Goal: Task Accomplishment & Management: Complete application form

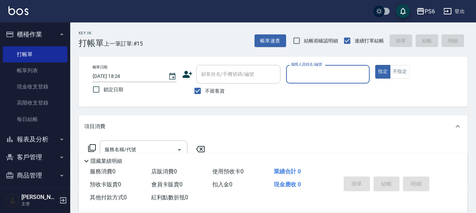
click at [51, 144] on button "報表及分析" at bounding box center [35, 139] width 65 height 18
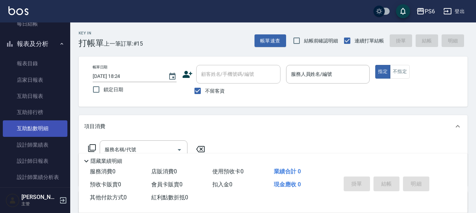
scroll to position [141, 0]
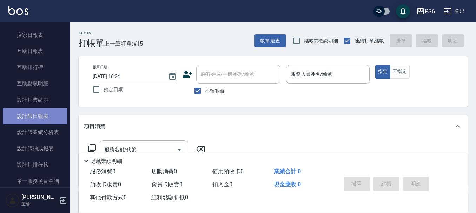
click at [45, 120] on link "設計師日報表" at bounding box center [35, 116] width 65 height 16
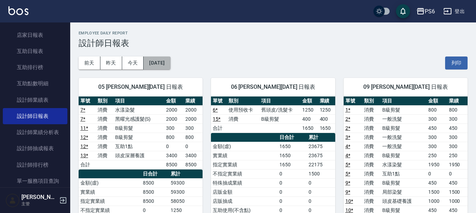
click at [156, 63] on button "[DATE]" at bounding box center [157, 63] width 27 height 13
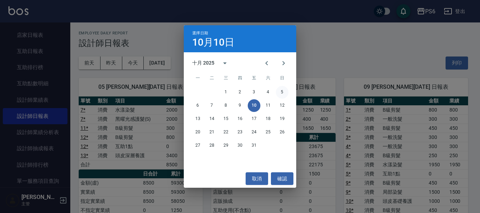
click at [277, 93] on button "5" at bounding box center [282, 92] width 13 height 13
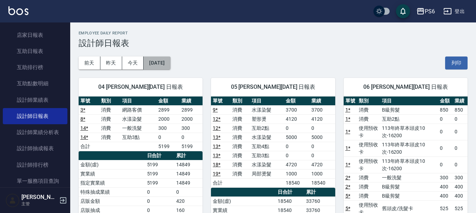
click at [157, 61] on button "[DATE]" at bounding box center [157, 63] width 27 height 13
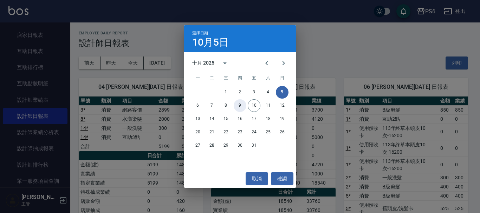
click at [237, 104] on button "9" at bounding box center [240, 105] width 13 height 13
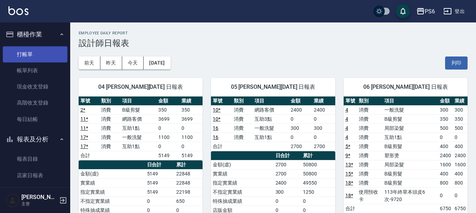
click at [22, 52] on link "打帳單" at bounding box center [35, 54] width 65 height 16
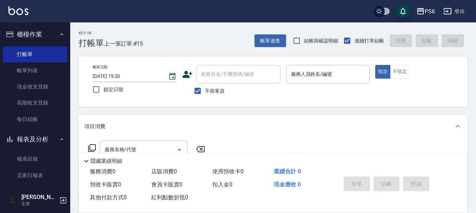
click at [186, 76] on icon at bounding box center [188, 74] width 10 height 7
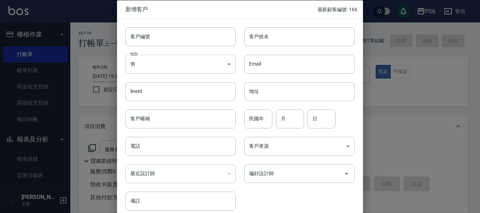
click at [205, 64] on body "PS6 登出 櫃檯作業 打帳單 帳單列表 現金收支登錄 高階收支登錄 每日結帳 報表及分析 報表目錄 店家日報表 互助日報表 互助排行榜 互助點數明細 設計師…" at bounding box center [240, 163] width 480 height 327
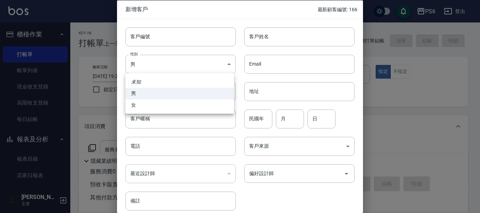
click at [157, 104] on li "女" at bounding box center [179, 105] width 109 height 12
type input "[DEMOGRAPHIC_DATA]"
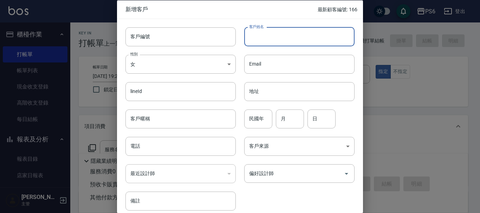
click at [270, 34] on input "客戶姓名" at bounding box center [299, 36] width 110 height 19
type input "林玉梅"
click at [163, 153] on input "電話" at bounding box center [180, 146] width 110 height 19
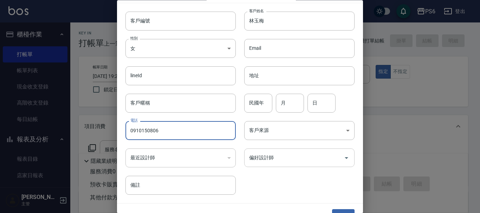
scroll to position [30, 0]
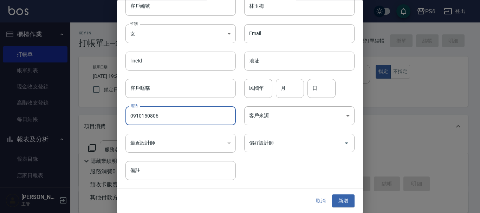
type input "0910150806"
click at [324, 197] on button "取消" at bounding box center [321, 201] width 22 height 13
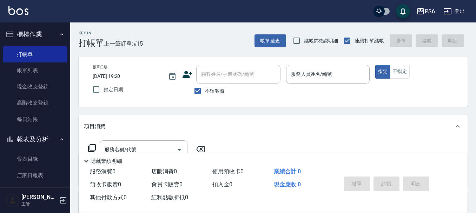
click at [188, 71] on icon at bounding box center [187, 74] width 11 height 11
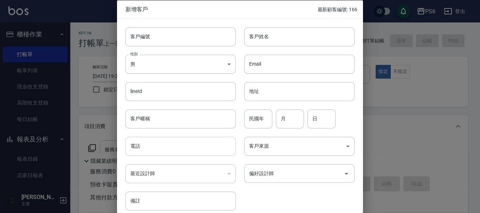
click at [175, 146] on input "電話" at bounding box center [180, 146] width 110 height 19
type input "0910150806"
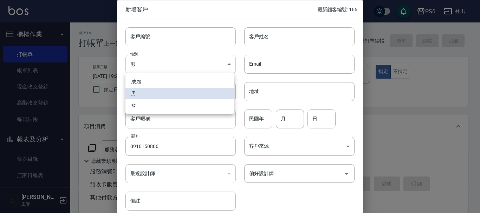
click at [187, 66] on body "PS6 登出 櫃檯作業 打帳單 帳單列表 現金收支登錄 高階收支登錄 每日結帳 報表及分析 報表目錄 店家日報表 互助日報表 互助排行榜 互助點數明細 設計師…" at bounding box center [240, 163] width 480 height 327
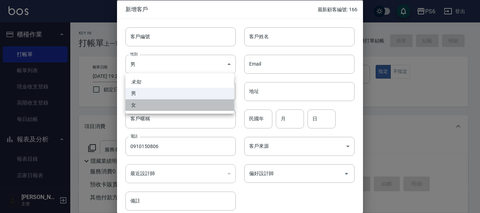
click at [139, 106] on li "女" at bounding box center [179, 105] width 109 height 12
type input "[DEMOGRAPHIC_DATA]"
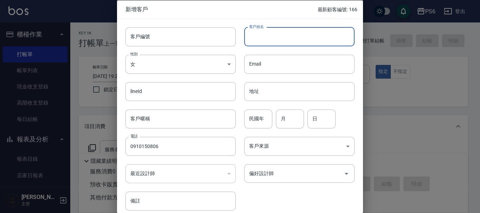
click at [257, 33] on input "客戶姓名" at bounding box center [299, 36] width 110 height 19
type input "鄰"
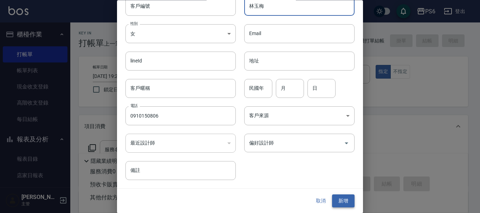
type input "林玉梅"
click at [342, 203] on button "新增" at bounding box center [343, 201] width 22 height 13
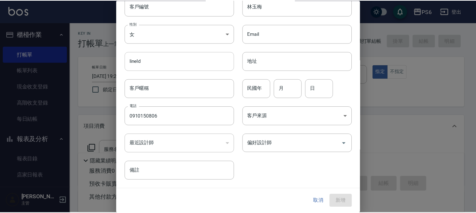
scroll to position [9, 0]
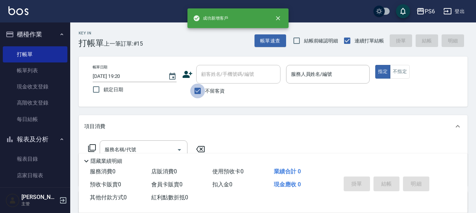
drag, startPoint x: 196, startPoint y: 88, endPoint x: 213, endPoint y: 77, distance: 20.3
click at [197, 88] on input "不留客資" at bounding box center [197, 91] width 15 height 15
checkbox input "false"
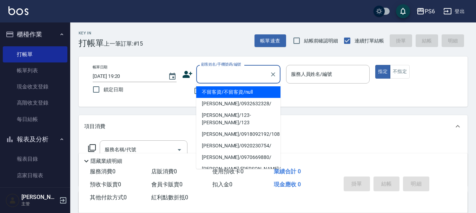
click at [213, 77] on input "顧客姓名/手機號碼/編號" at bounding box center [233, 74] width 67 height 12
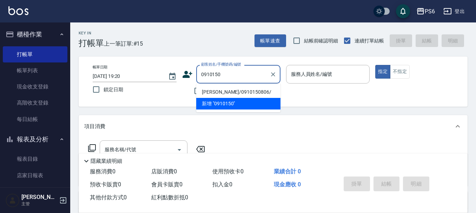
click at [251, 91] on li "[PERSON_NAME]/0910150806/" at bounding box center [238, 92] width 84 height 12
type input "[PERSON_NAME]/0910150806/"
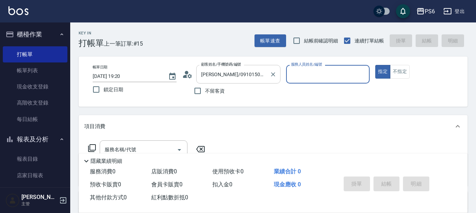
type input "0"
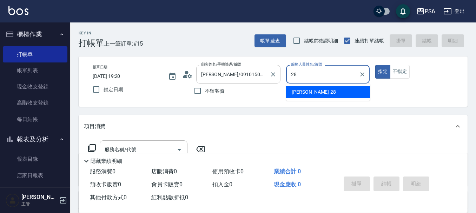
type input "[PERSON_NAME]-28"
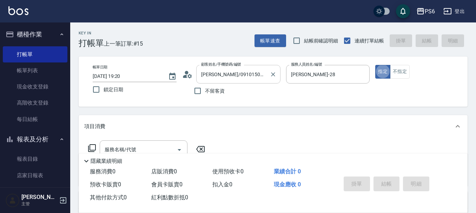
type button "true"
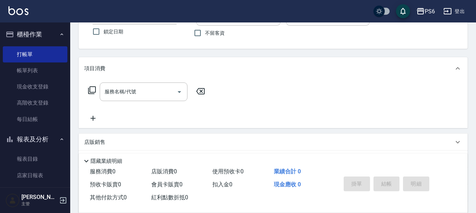
scroll to position [70, 0]
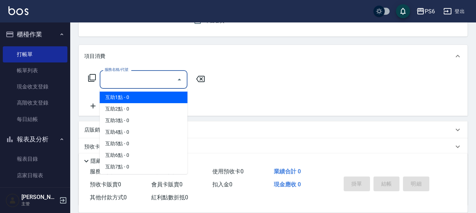
click at [155, 82] on input "服務名稱/代號" at bounding box center [138, 79] width 71 height 12
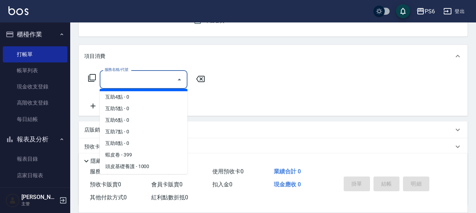
click at [86, 78] on div "服務名稱/代號 服務名稱/代號" at bounding box center [146, 79] width 125 height 19
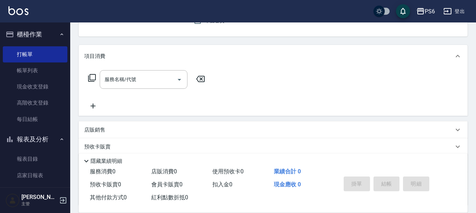
click at [94, 77] on icon at bounding box center [92, 78] width 8 height 8
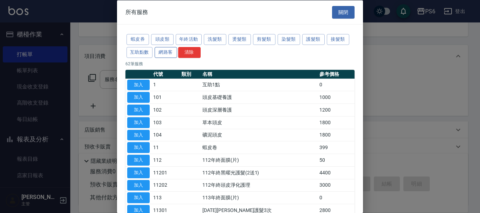
click at [169, 49] on button "網路客" at bounding box center [166, 52] width 22 height 11
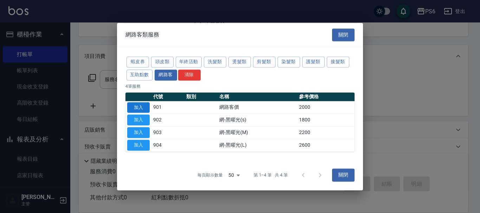
click at [142, 106] on button "加入" at bounding box center [138, 107] width 22 height 11
type input "網路客價(901)"
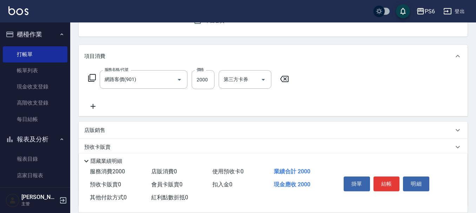
click at [192, 85] on div "服務名稱/代號 網路客價(901) 服務名稱/代號 價格 2000 價格 第三方卡券 第三方卡券" at bounding box center [188, 79] width 209 height 19
click at [194, 77] on input "2000" at bounding box center [203, 79] width 23 height 19
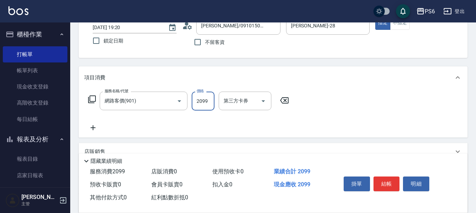
scroll to position [0, 0]
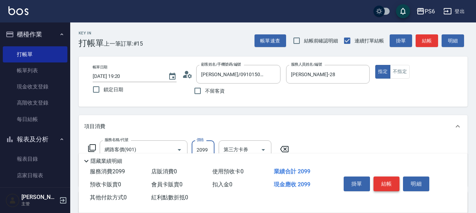
type input "2099"
click at [383, 177] on button "結帳" at bounding box center [387, 184] width 26 height 15
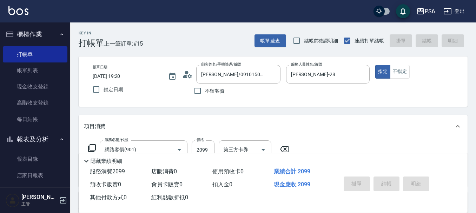
type input "[DATE] 19:22"
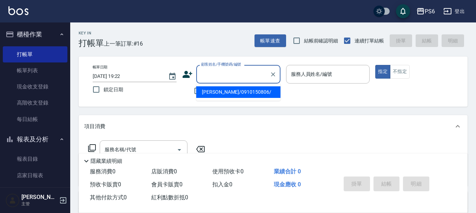
click at [217, 75] on input "顧客姓名/手機號碼/編號" at bounding box center [233, 74] width 67 height 12
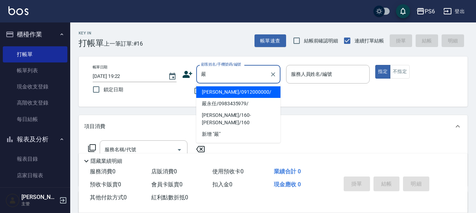
click at [239, 89] on li "[PERSON_NAME]/0912000000/" at bounding box center [238, 92] width 84 height 12
type input "[PERSON_NAME]/0912000000/"
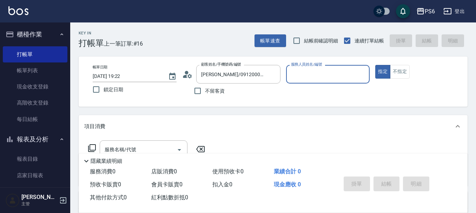
type input "[PERSON_NAME]-06"
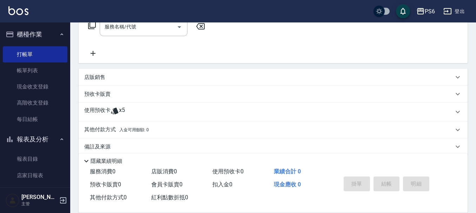
scroll to position [132, 0]
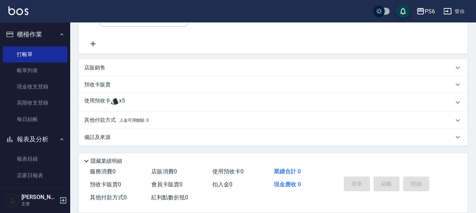
click at [135, 106] on div "使用預收卡 x5" at bounding box center [269, 102] width 370 height 11
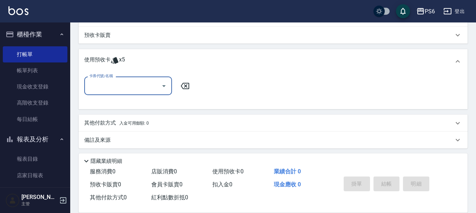
scroll to position [185, 0]
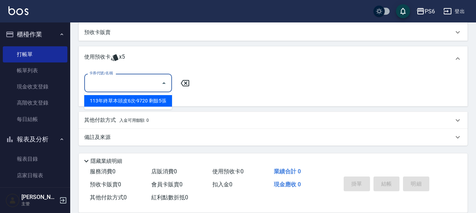
click at [142, 86] on input "卡券代號/名稱" at bounding box center [122, 83] width 71 height 12
click at [141, 98] on div "113年終草本頭皮6次-9720 剩餘5張" at bounding box center [128, 101] width 88 height 12
type input "113年終草本頭皮6次-9720"
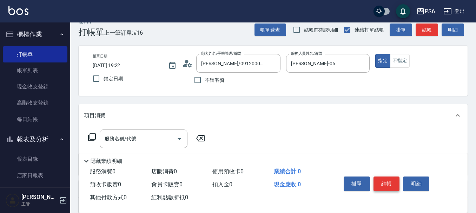
scroll to position [9, 0]
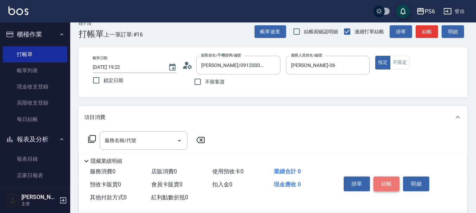
click at [382, 179] on button "結帳" at bounding box center [387, 184] width 26 height 15
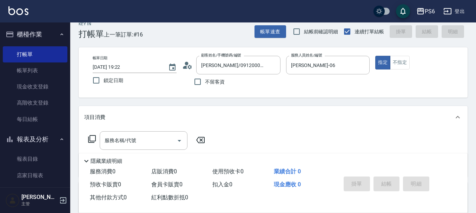
type input "[DATE] 19:28"
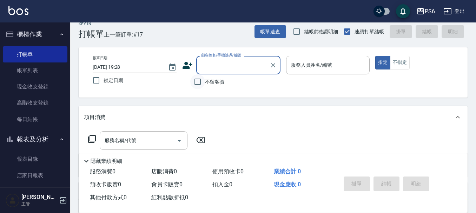
click at [200, 83] on input "不留客資" at bounding box center [197, 81] width 15 height 15
checkbox input "true"
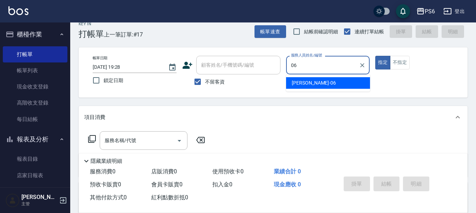
type input "0"
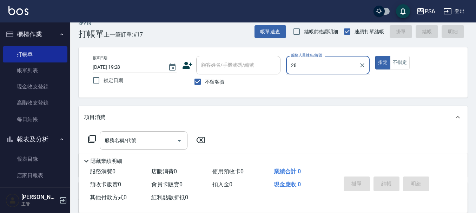
type input "[PERSON_NAME]-28"
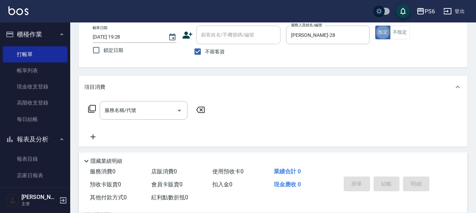
scroll to position [79, 0]
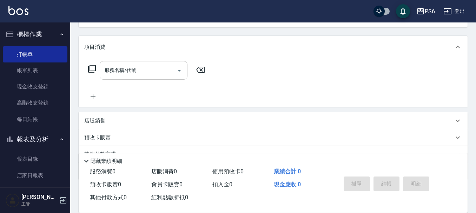
drag, startPoint x: 155, startPoint y: 83, endPoint x: 155, endPoint y: 78, distance: 5.3
click at [155, 78] on div "服務名稱/代號 服務名稱/代號" at bounding box center [146, 81] width 125 height 40
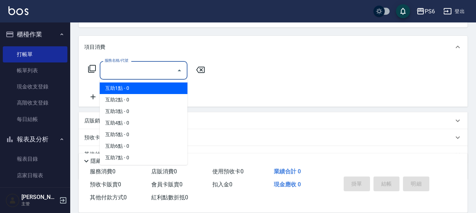
click at [157, 76] on input "服務名稱/代號" at bounding box center [138, 70] width 71 height 12
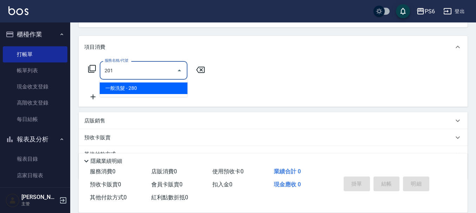
type input "一般洗髮(201)"
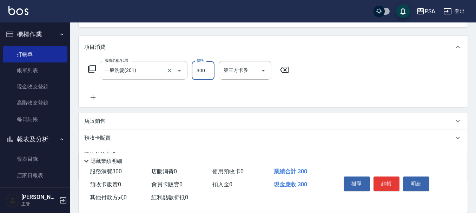
type input "300"
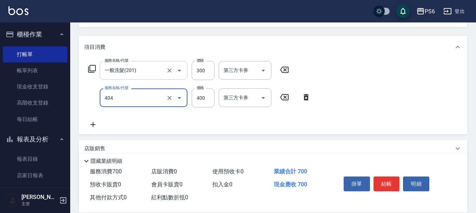
type input "B級剪髮(404)"
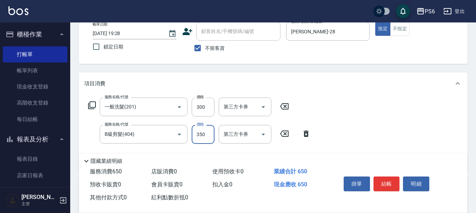
scroll to position [9, 0]
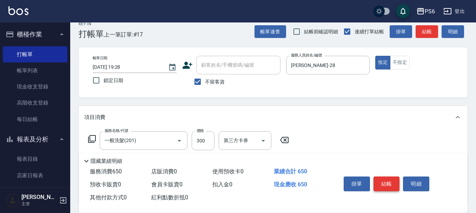
type input "350"
click at [390, 179] on button "結帳" at bounding box center [387, 184] width 26 height 15
type input "[DATE] 19:29"
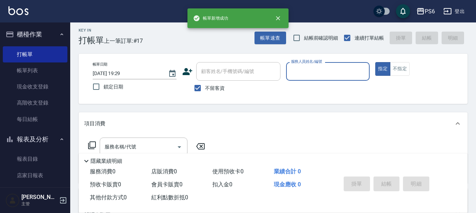
scroll to position [0, 0]
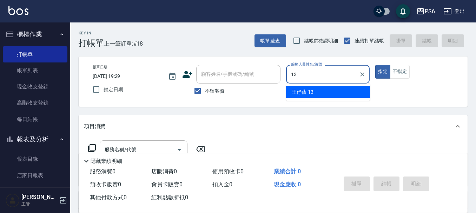
type input "[PERSON_NAME]-13"
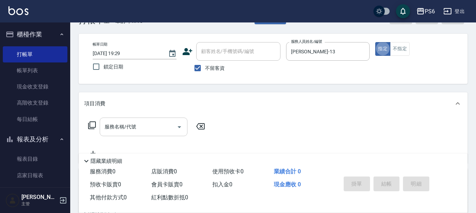
scroll to position [35, 0]
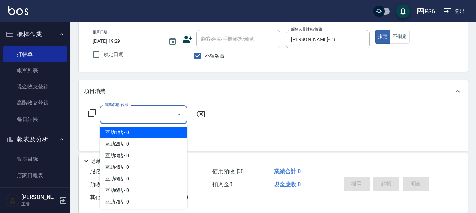
click at [140, 111] on input "服務名稱/代號" at bounding box center [138, 115] width 71 height 12
type input "0"
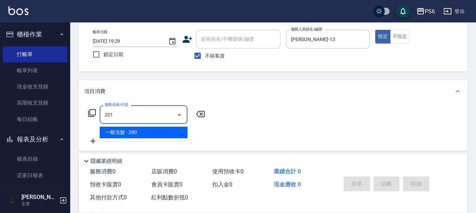
type input "一般洗髮(201)"
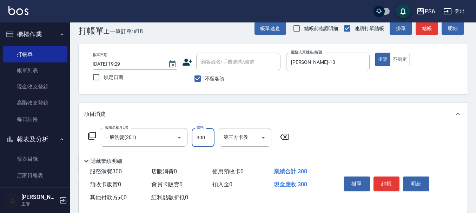
scroll to position [0, 0]
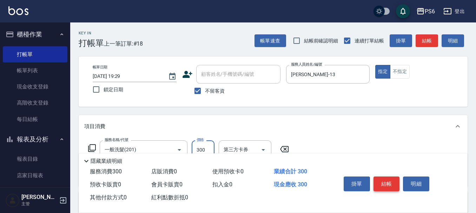
type input "300"
click at [385, 185] on button "結帳" at bounding box center [387, 184] width 26 height 15
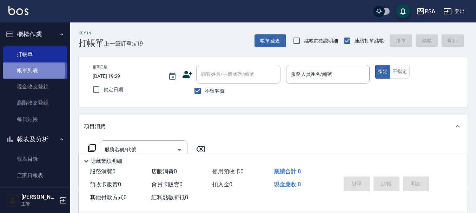
click at [27, 71] on link "帳單列表" at bounding box center [35, 71] width 65 height 16
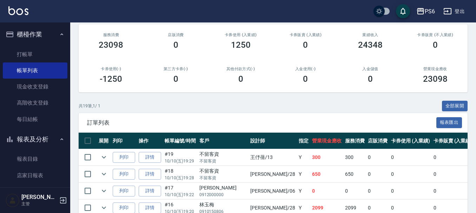
scroll to position [70, 0]
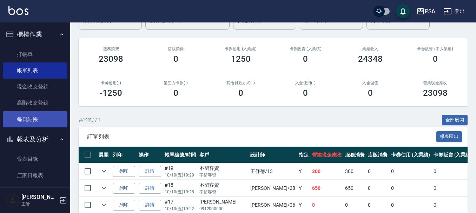
click at [15, 117] on link "每日結帳" at bounding box center [35, 119] width 65 height 16
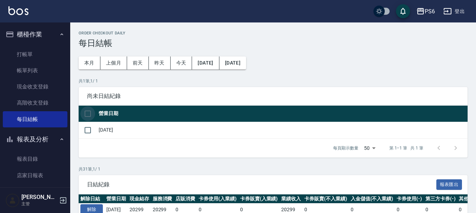
click at [88, 114] on input "checkbox" at bounding box center [87, 113] width 15 height 15
checkbox input "true"
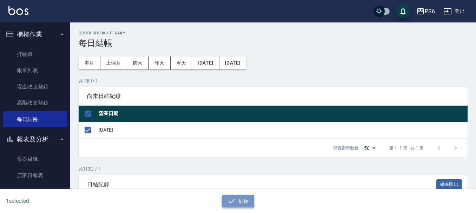
click at [228, 199] on icon "button" at bounding box center [232, 201] width 8 height 8
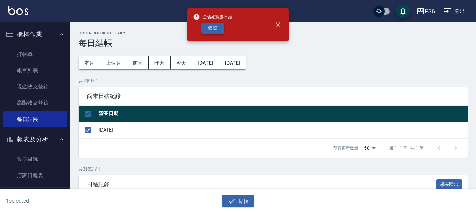
click at [212, 28] on button "確定" at bounding box center [213, 28] width 22 height 11
checkbox input "false"
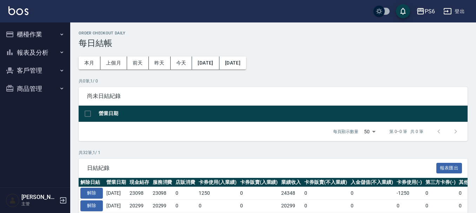
click at [50, 50] on button "報表及分析" at bounding box center [35, 53] width 65 height 18
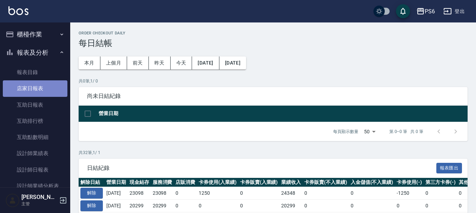
click at [45, 83] on link "店家日報表" at bounding box center [35, 88] width 65 height 16
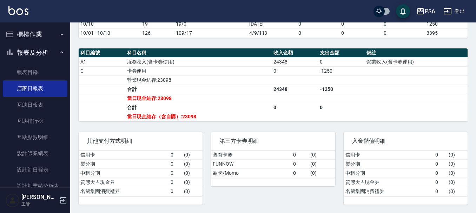
scroll to position [220, 0]
